Goal: Task Accomplishment & Management: Manage account settings

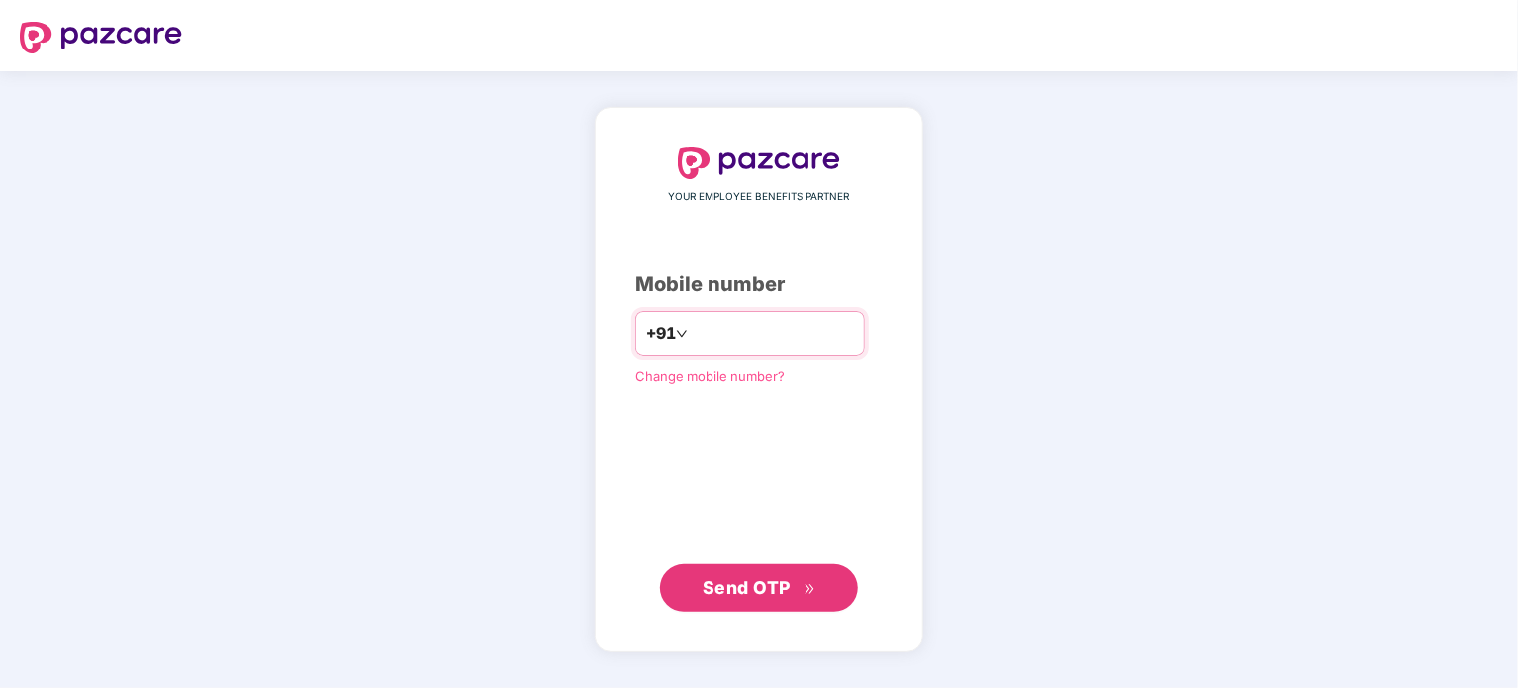
type input "**********"
click at [746, 584] on span "Send OTP" at bounding box center [747, 586] width 88 height 21
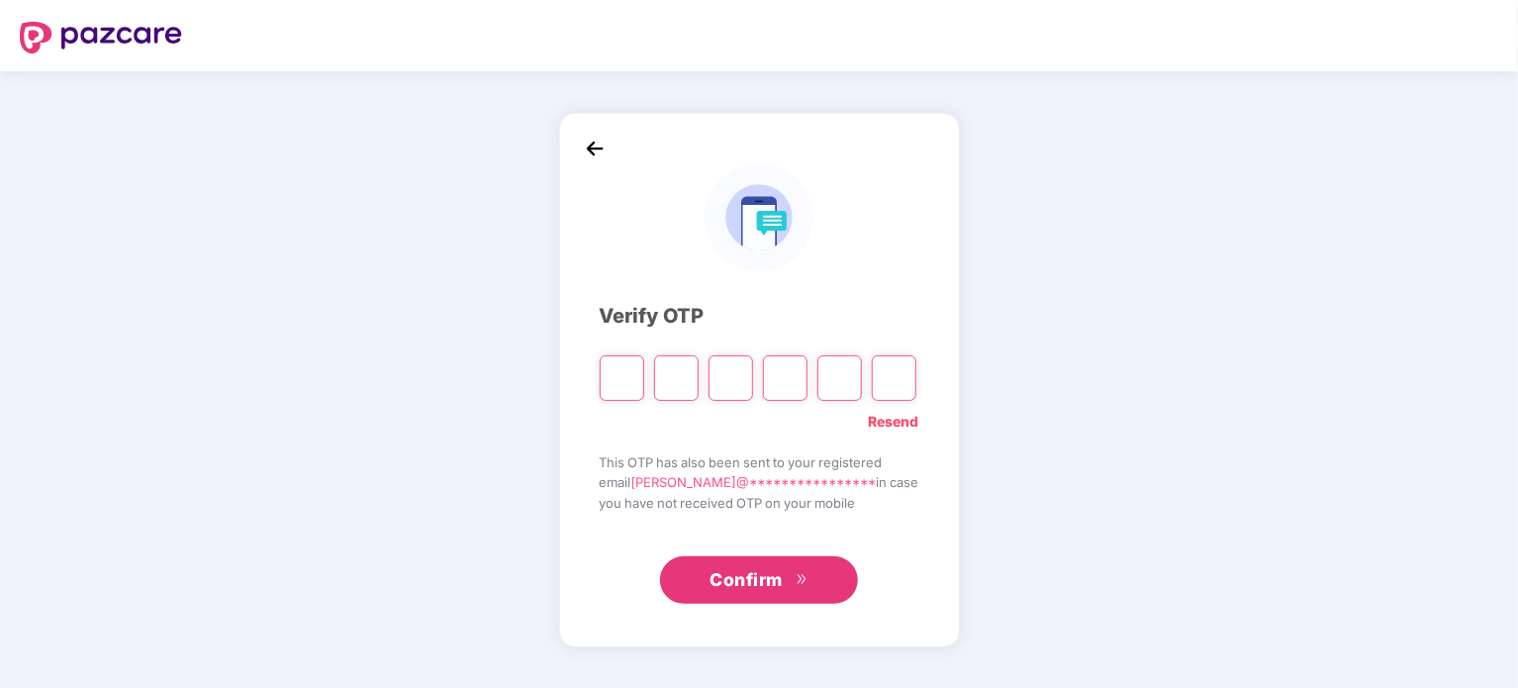
type input "*"
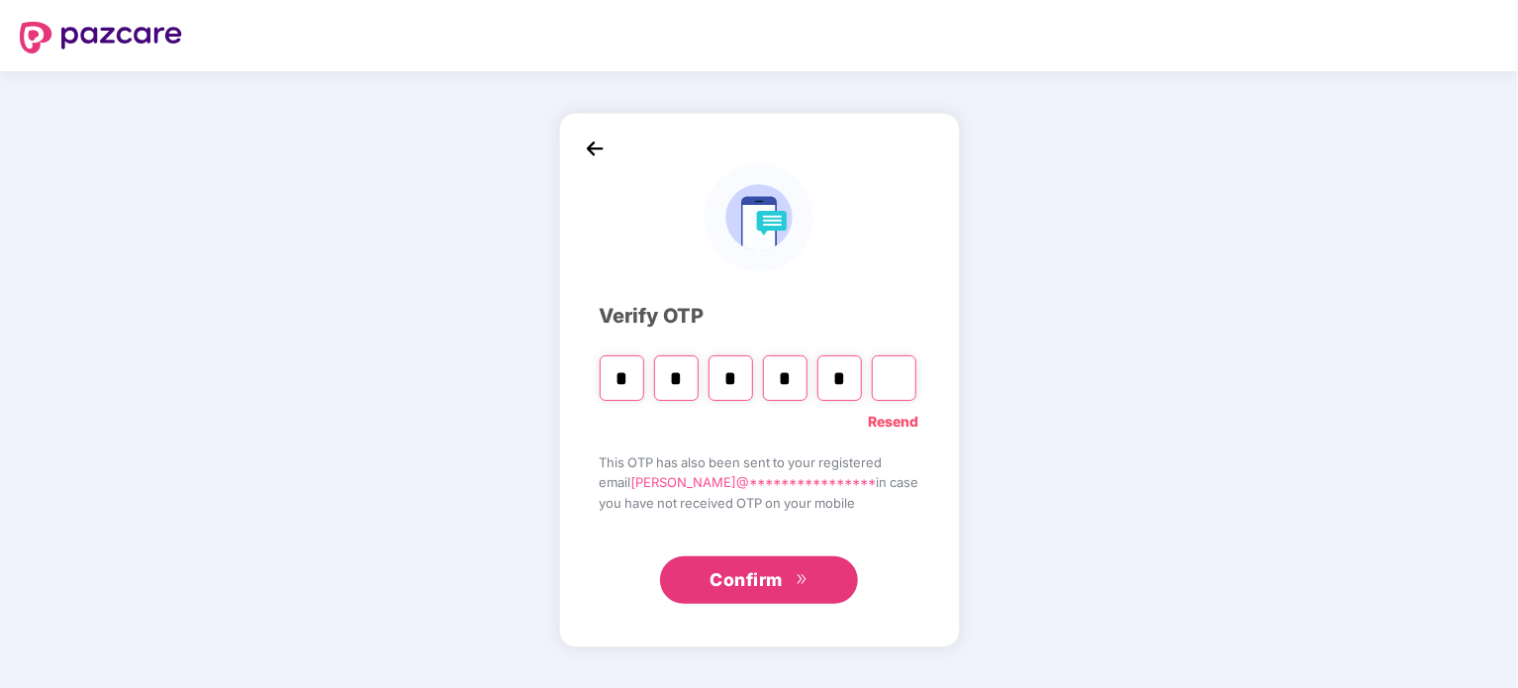
type input "*"
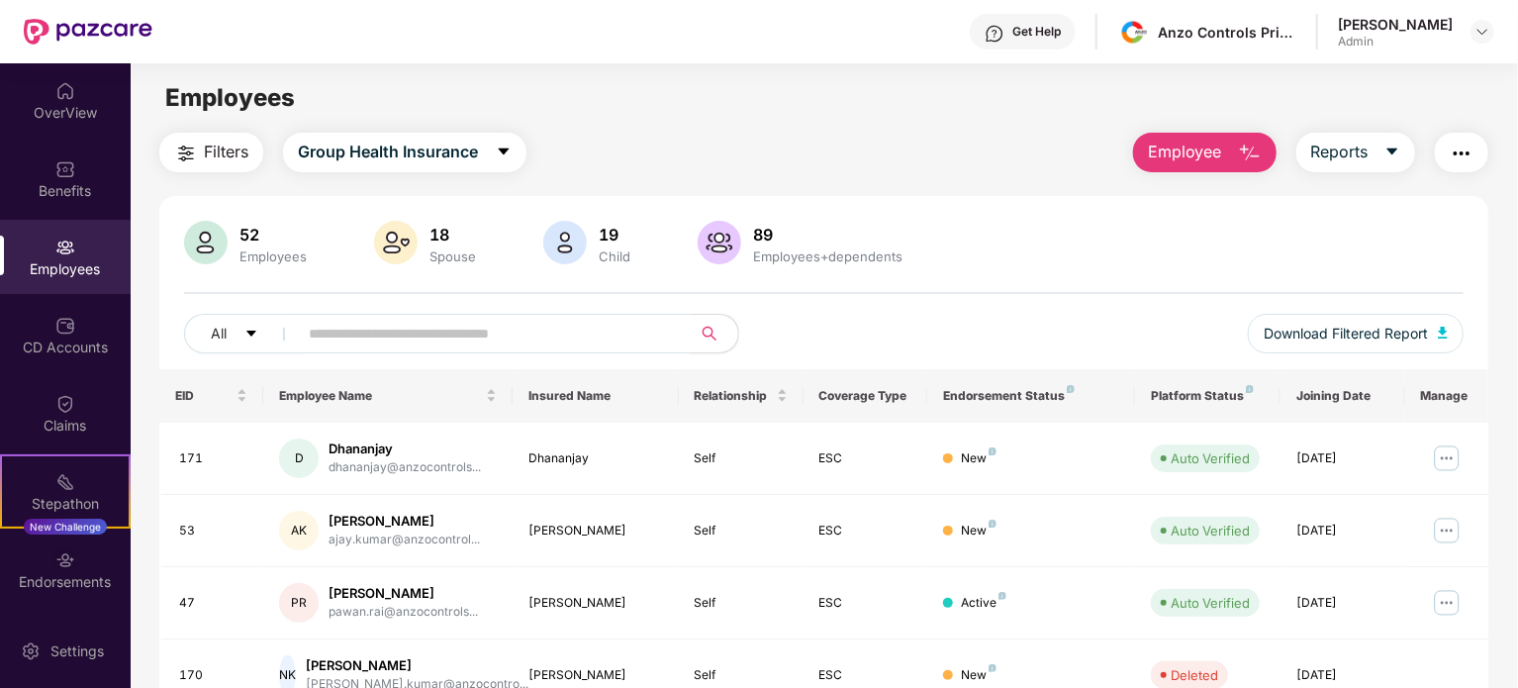
click at [475, 339] on input "text" at bounding box center [486, 334] width 355 height 30
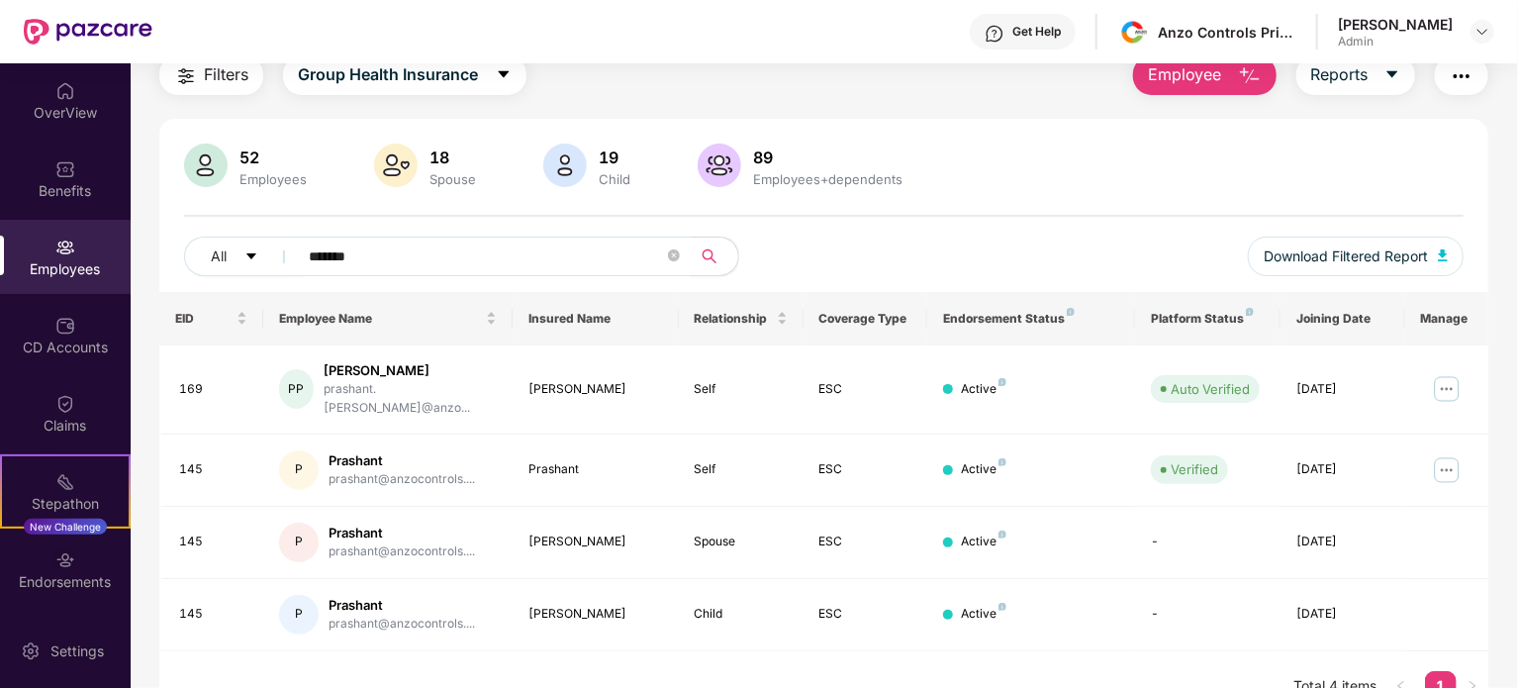
scroll to position [79, 0]
type input "*******"
click at [1453, 372] on img at bounding box center [1447, 387] width 32 height 32
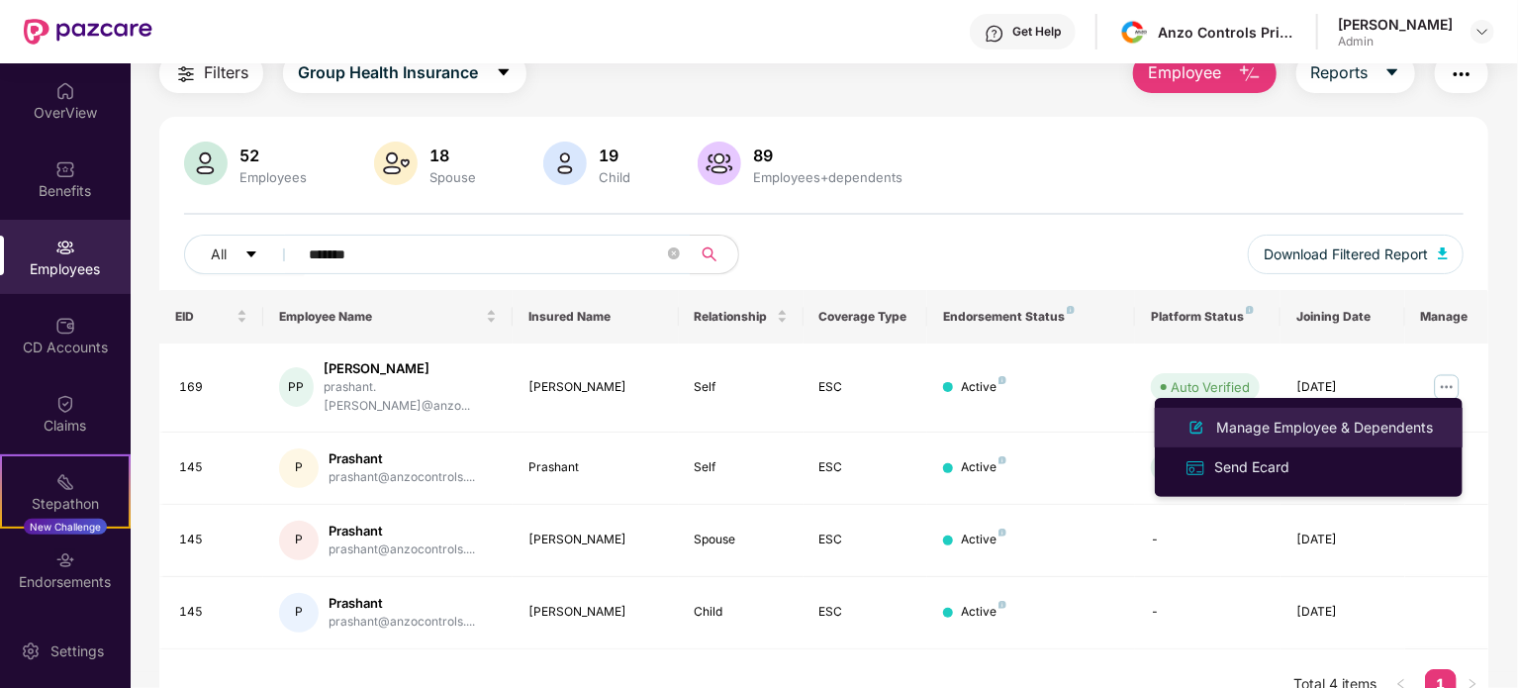
click at [1315, 437] on div "Manage Employee & Dependents" at bounding box center [1325, 428] width 225 height 22
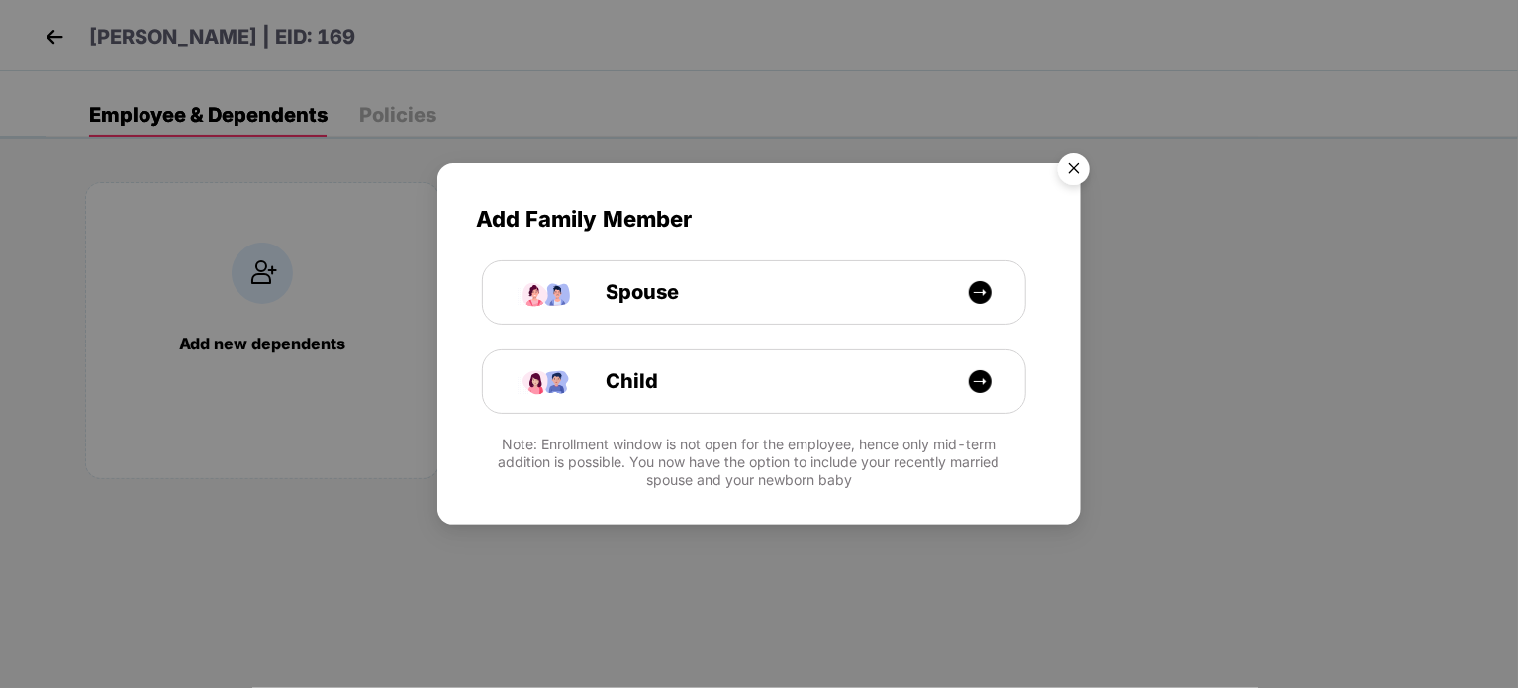
click at [1076, 169] on img "Close" at bounding box center [1073, 172] width 55 height 55
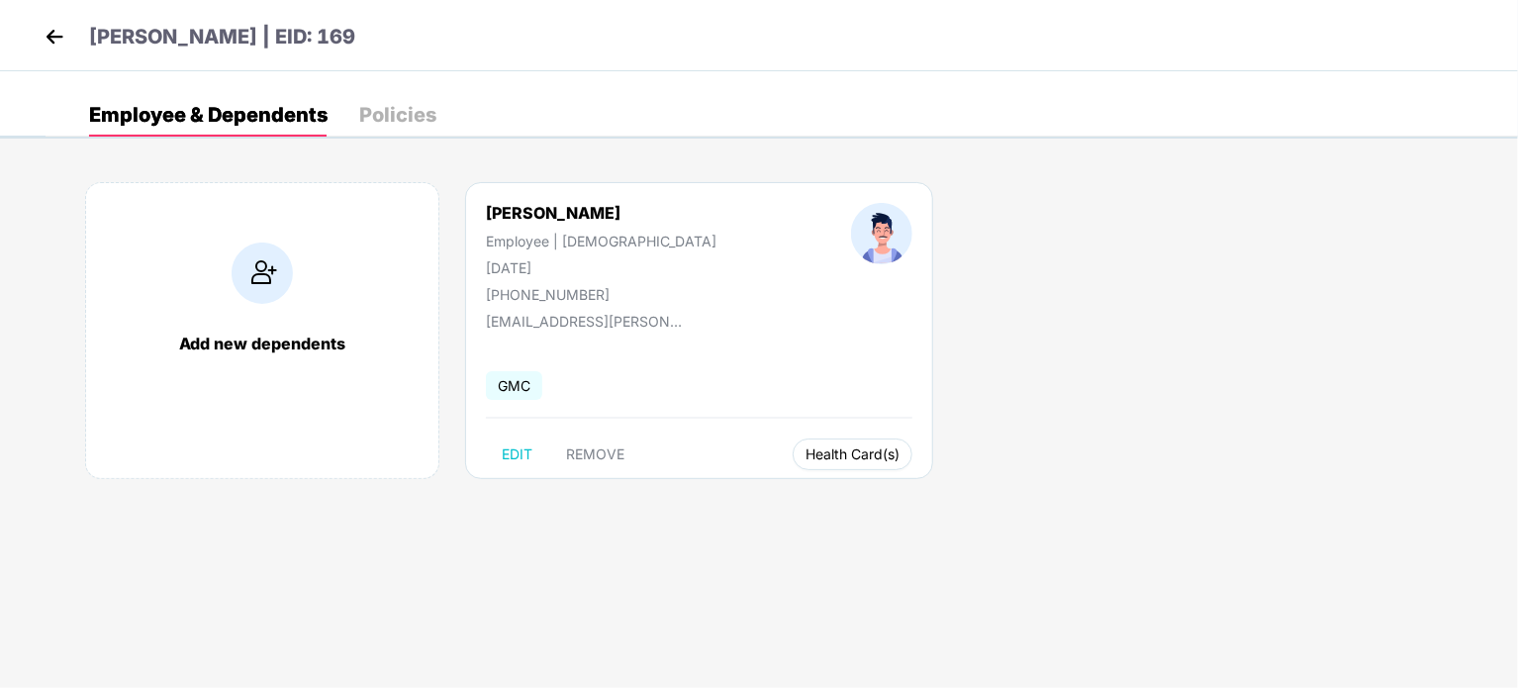
click at [806, 457] on span "Health Card(s)" at bounding box center [853, 454] width 94 height 10
click at [774, 478] on li "Health Insurance(ESC)" at bounding box center [803, 493] width 197 height 32
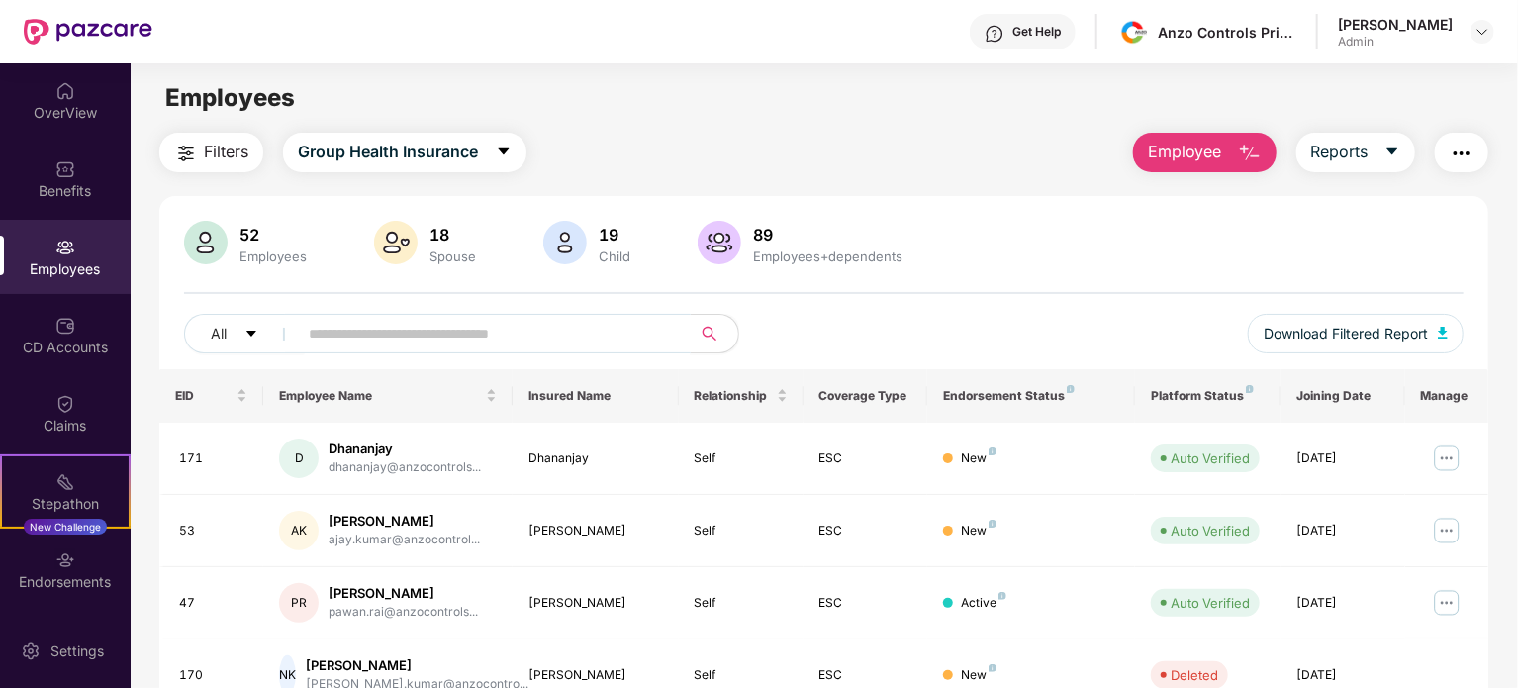
click at [426, 339] on input "text" at bounding box center [486, 334] width 355 height 30
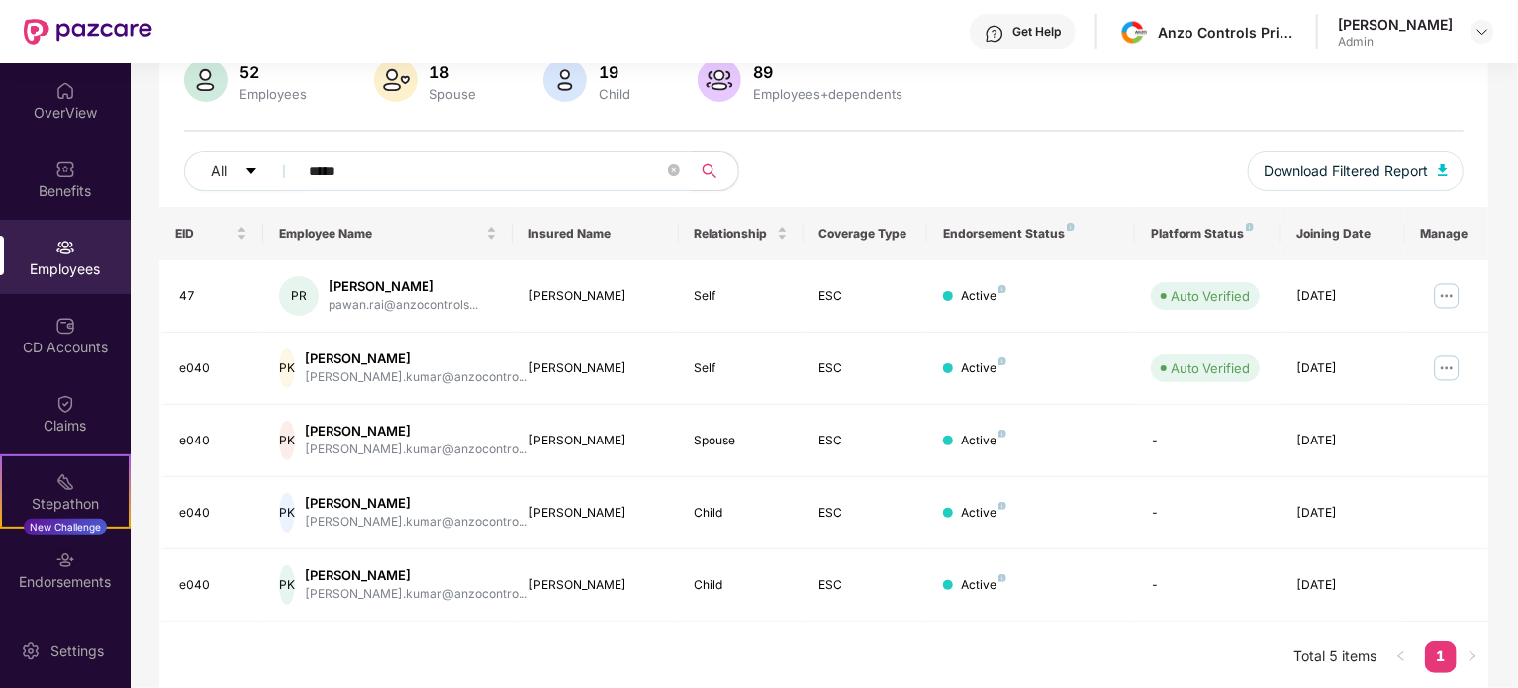
scroll to position [165, 0]
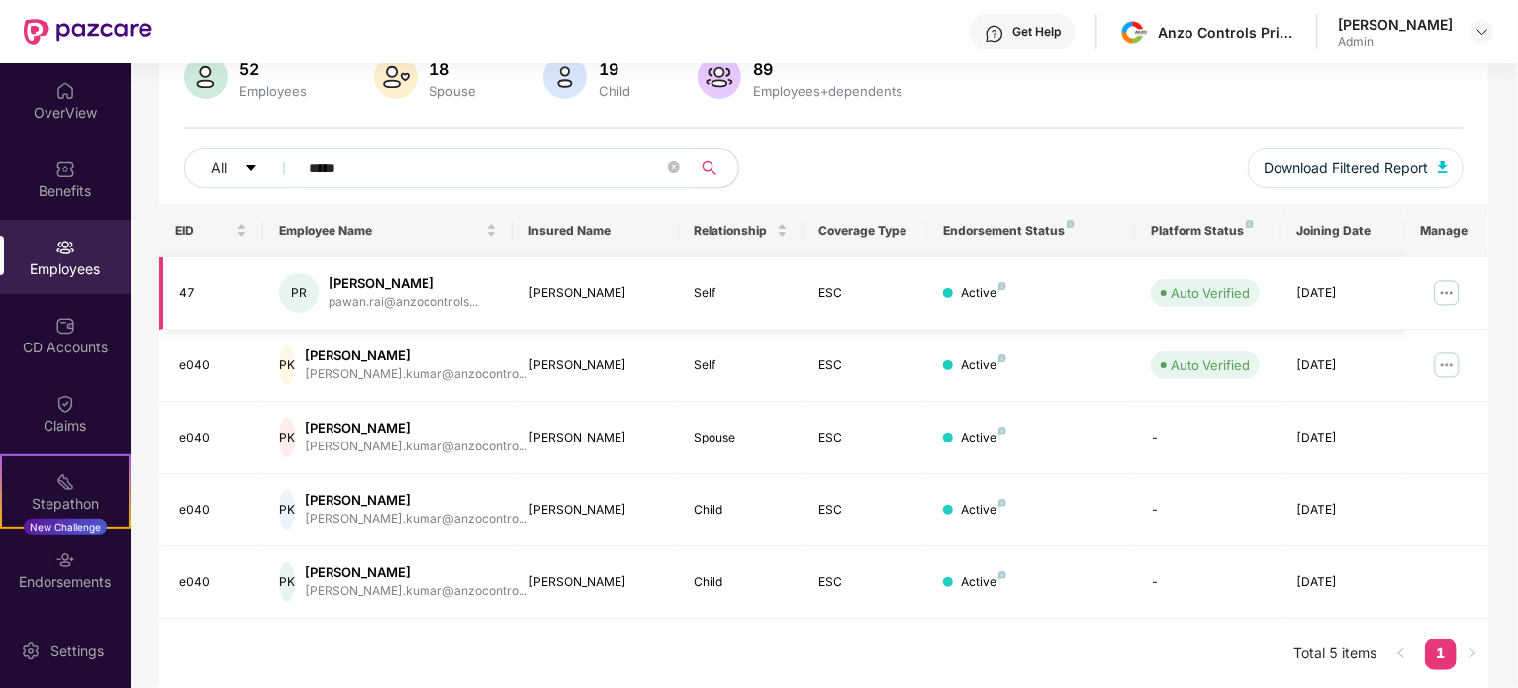
type input "*****"
click at [1448, 288] on img at bounding box center [1447, 293] width 32 height 32
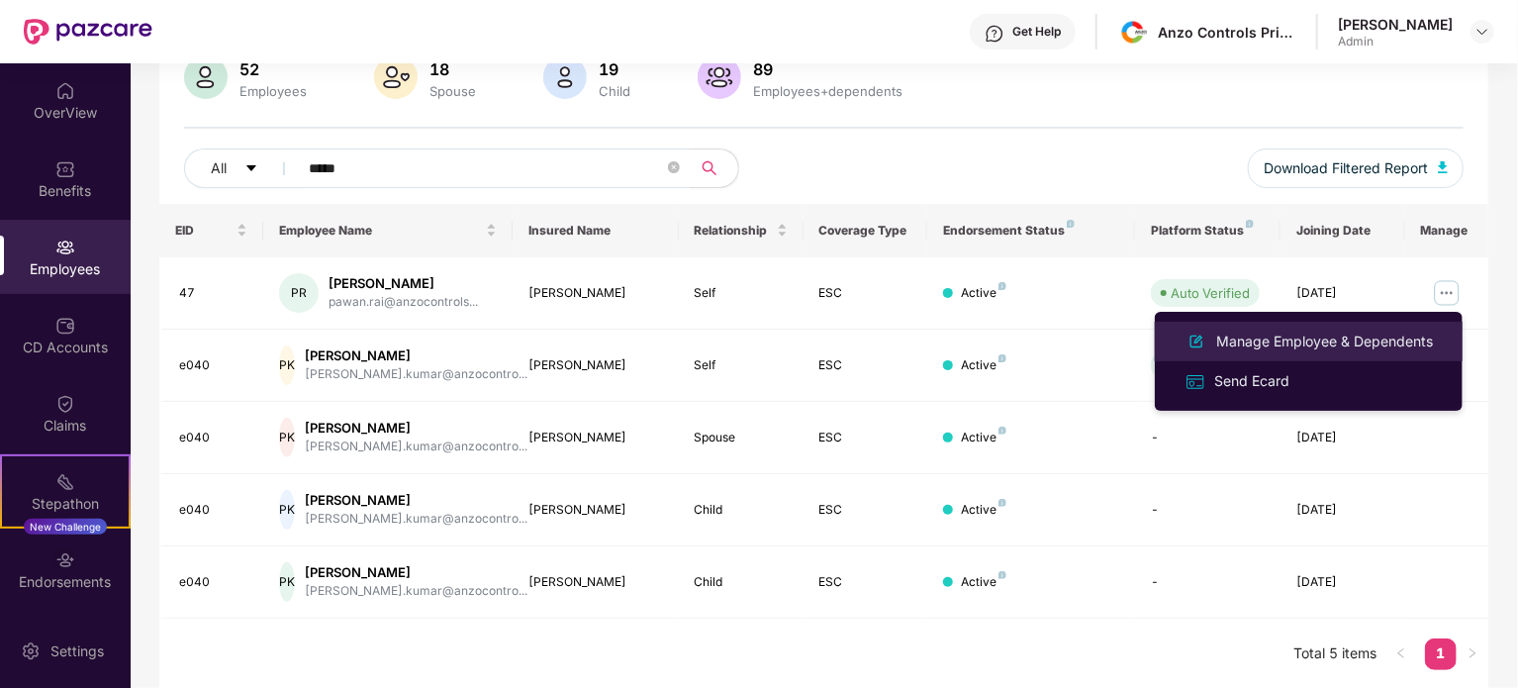
click at [1338, 346] on div "Manage Employee & Dependents" at bounding box center [1325, 342] width 225 height 22
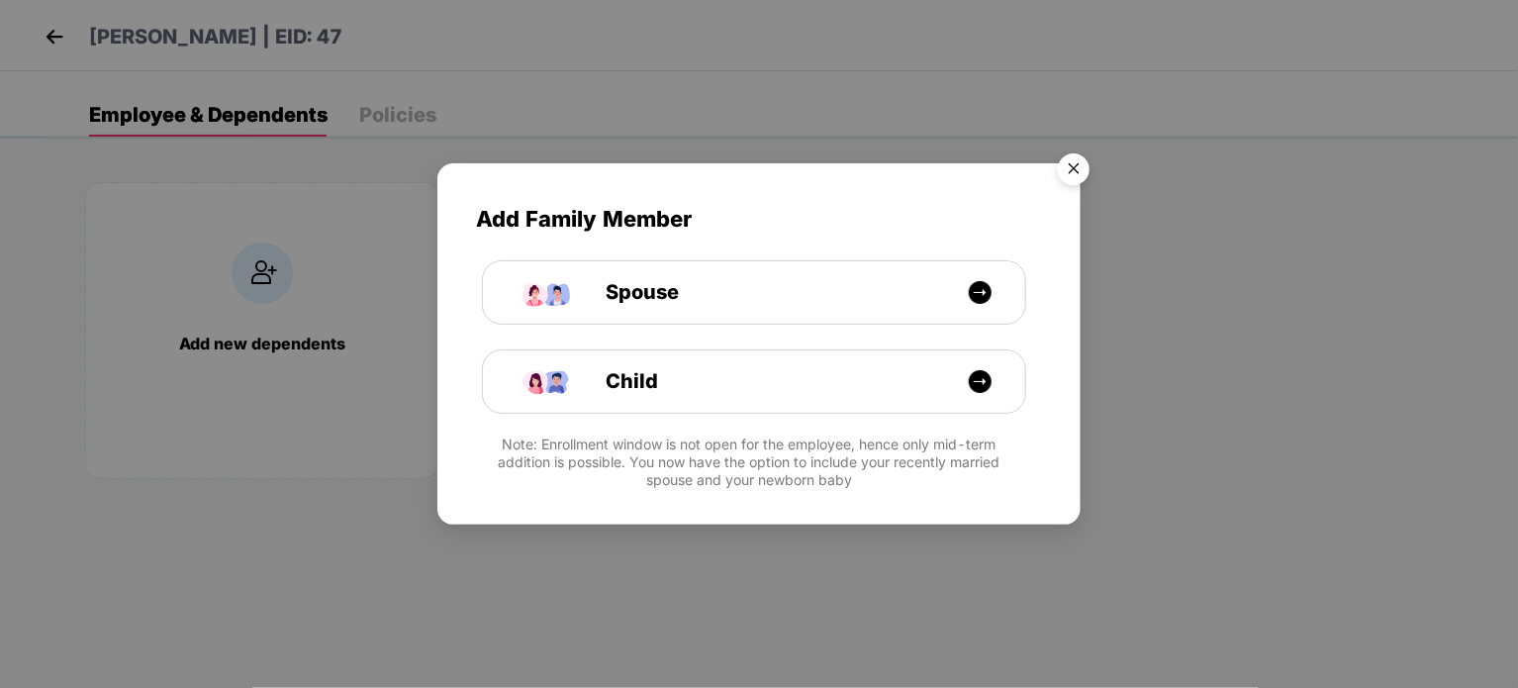
click at [1072, 168] on img "Close" at bounding box center [1073, 172] width 55 height 55
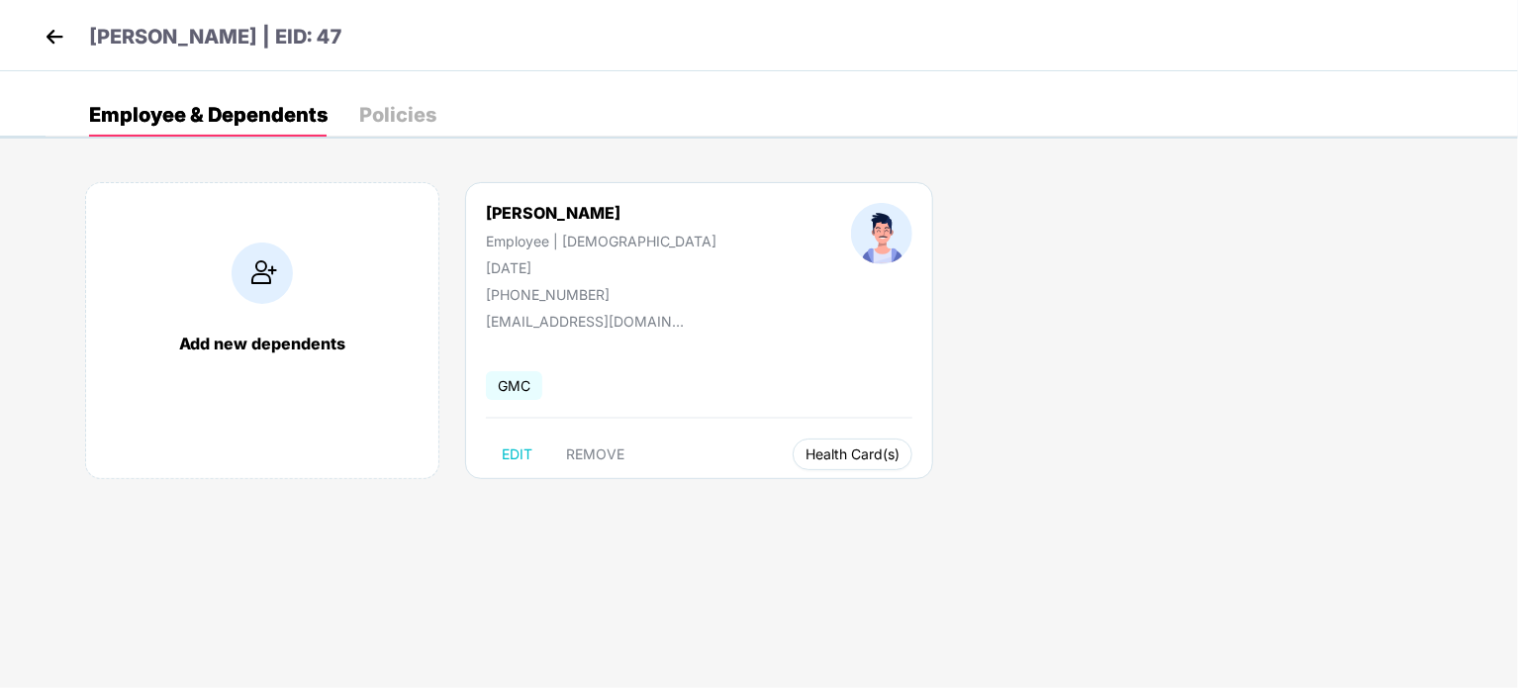
click at [806, 450] on span "Health Card(s)" at bounding box center [853, 454] width 94 height 10
click at [743, 490] on span "Health Insurance(ESC)" at bounding box center [776, 493] width 173 height 22
